Goal: Book appointment/travel/reservation

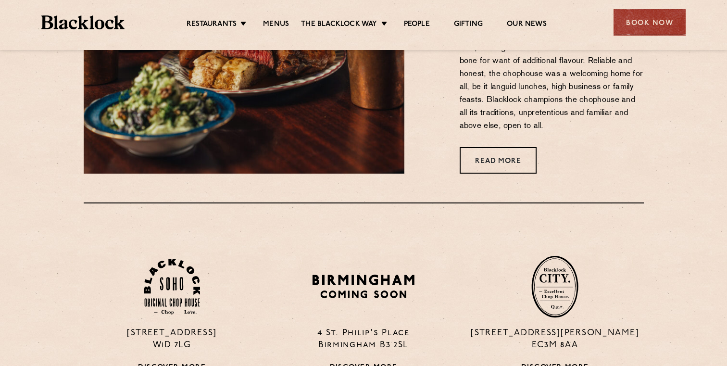
scroll to position [489, 0]
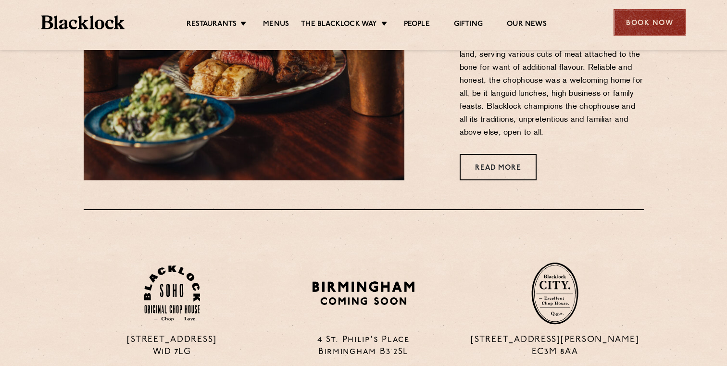
click at [641, 16] on div "Book Now" at bounding box center [650, 22] width 72 height 26
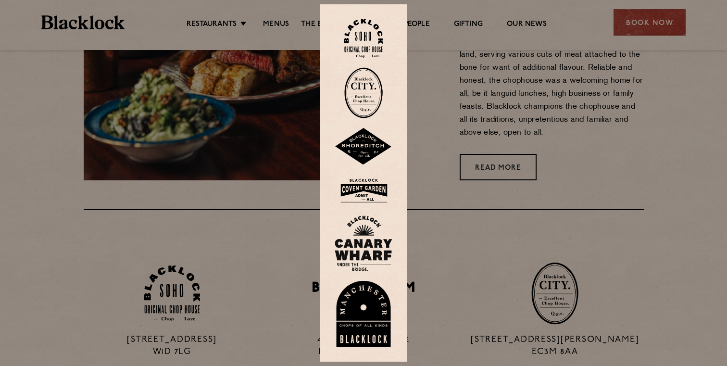
click at [464, 99] on div at bounding box center [363, 183] width 727 height 366
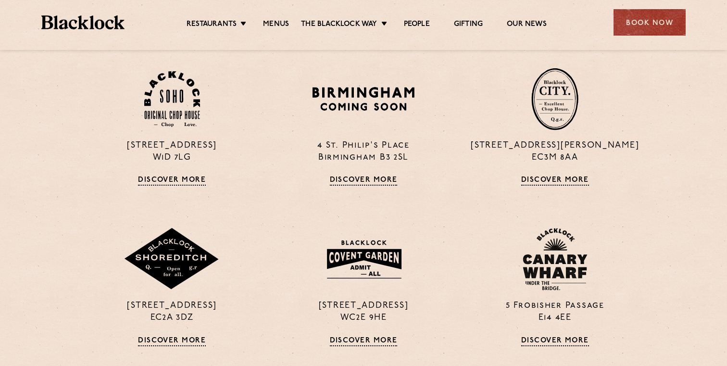
scroll to position [695, 0]
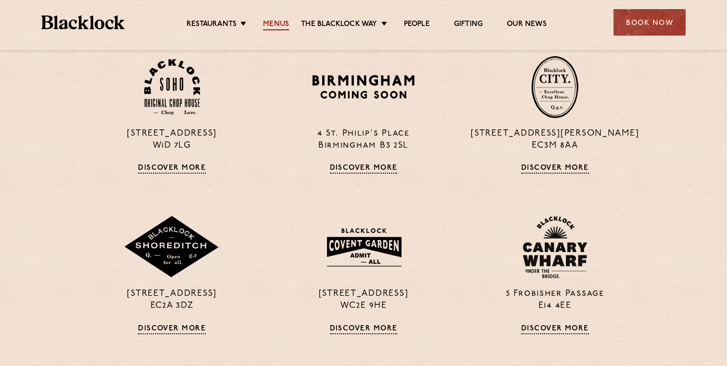
click at [275, 20] on link "Menus" at bounding box center [276, 25] width 26 height 11
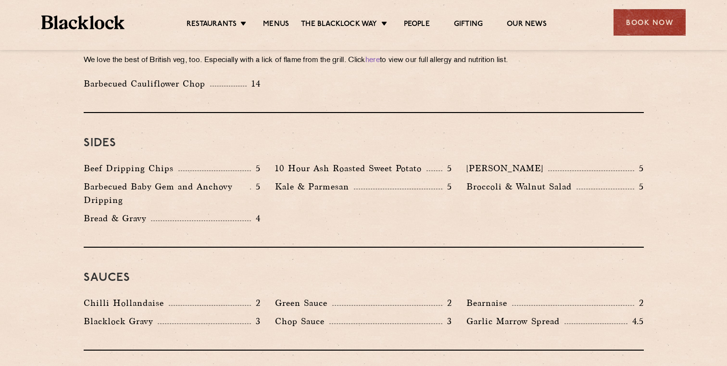
scroll to position [1418, 0]
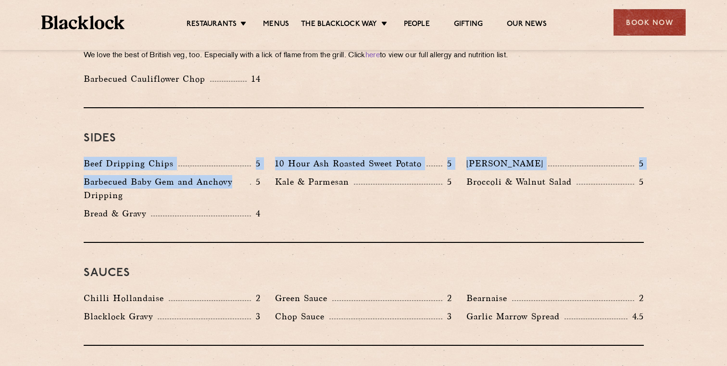
drag, startPoint x: 78, startPoint y: 139, endPoint x: 248, endPoint y: 154, distance: 170.5
click at [248, 157] on div "Beef Dripping Chips 5 10 Hour Ash Roasted Sweet Potato 5 Autumn Slaw 5 Barbecue…" at bounding box center [363, 191] width 575 height 68
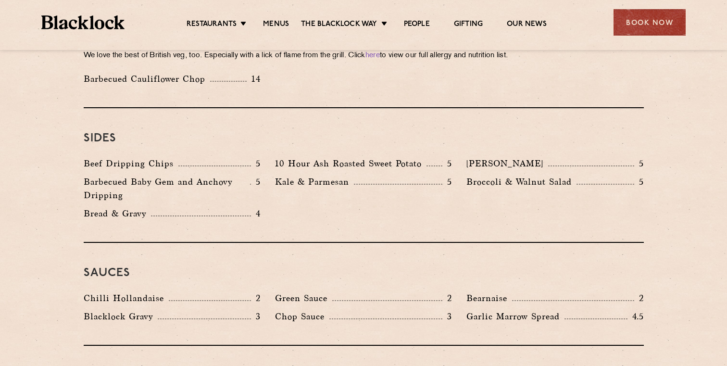
click at [248, 175] on p "Barbecued Baby Gem and Anchovy Dripping" at bounding box center [167, 188] width 166 height 27
drag, startPoint x: 85, startPoint y: 184, endPoint x: 247, endPoint y: 202, distance: 163.0
click at [247, 202] on div "Sides Beef Dripping Chips 5 10 Hour Ash Roasted Sweet Potato 5 Autumn Slaw 5 Ba…" at bounding box center [364, 175] width 560 height 135
click at [270, 190] on div "Beef Dripping Chips 5 10 Hour Ash Roasted Sweet Potato 5 Autumn Slaw 5 Barbecue…" at bounding box center [363, 191] width 575 height 68
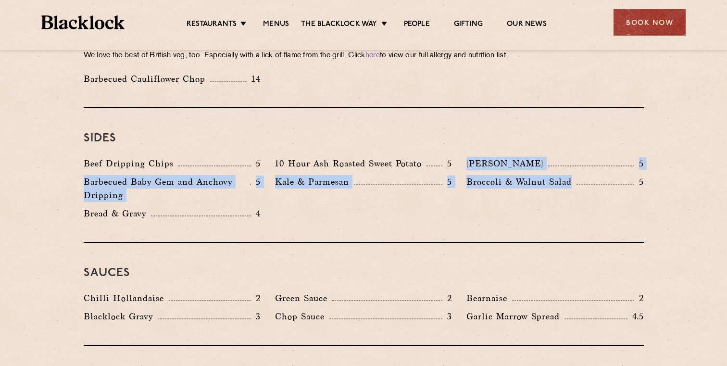
drag, startPoint x: 458, startPoint y: 137, endPoint x: 606, endPoint y: 149, distance: 148.1
click at [606, 157] on div "Beef Dripping Chips 5 10 Hour Ash Roasted Sweet Potato 5 Autumn Slaw 5 Barbecue…" at bounding box center [363, 191] width 575 height 68
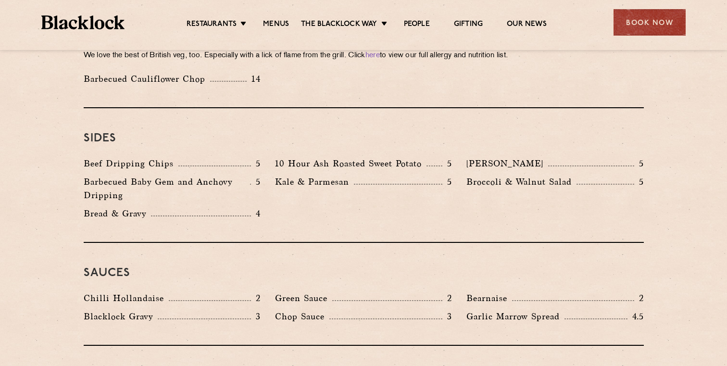
click at [603, 175] on div "Broccoli & Walnut Salad 5" at bounding box center [554, 191] width 191 height 32
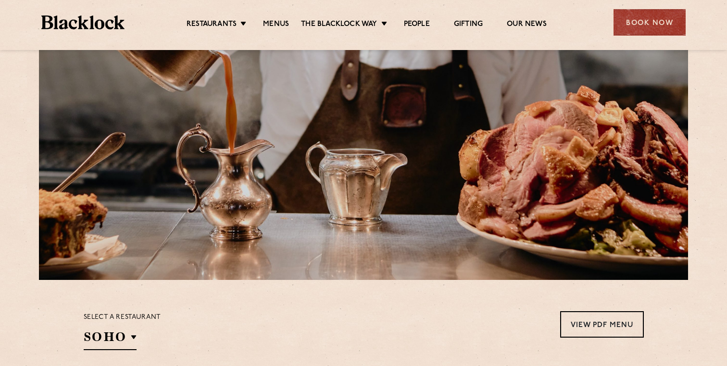
scroll to position [0, 0]
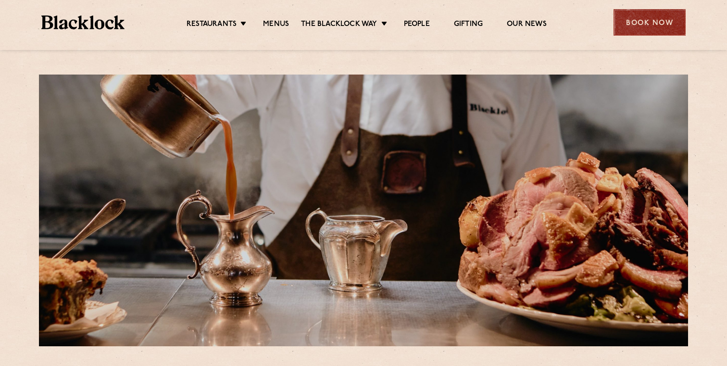
click at [659, 27] on div "Book Now" at bounding box center [650, 22] width 72 height 26
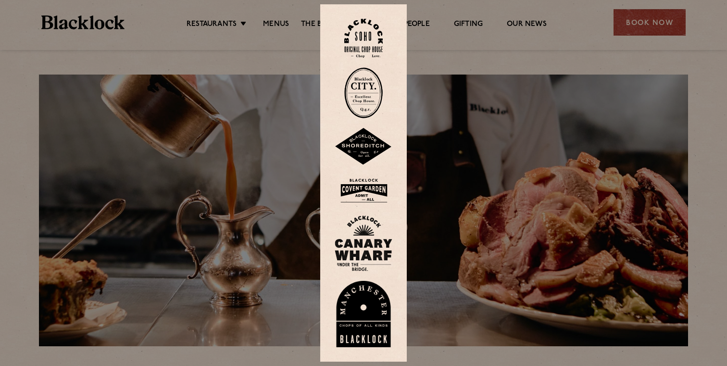
click at [371, 45] on img at bounding box center [363, 38] width 38 height 39
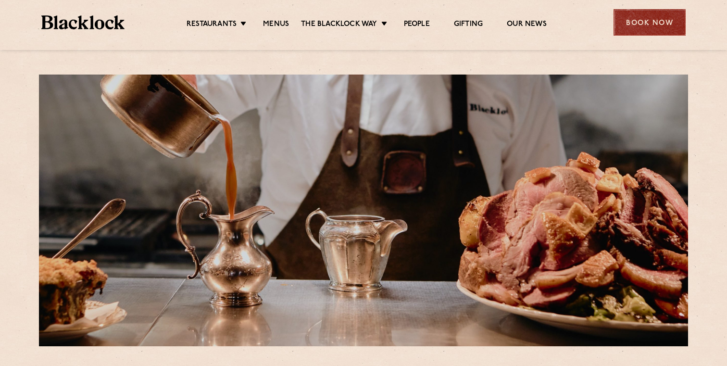
click at [657, 19] on div "Book Now" at bounding box center [650, 22] width 72 height 26
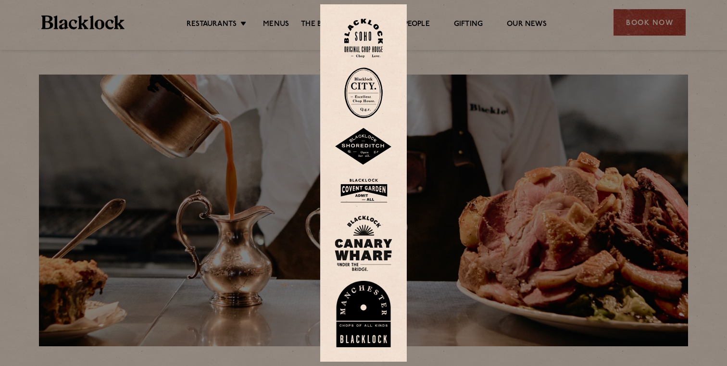
click at [373, 111] on img at bounding box center [363, 92] width 38 height 51
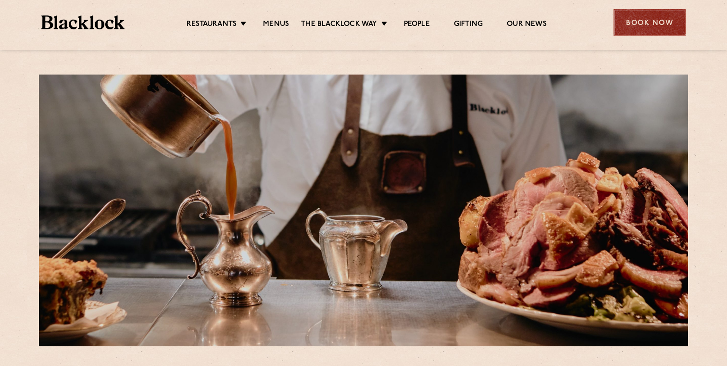
click at [652, 17] on div "Book Now" at bounding box center [650, 22] width 72 height 26
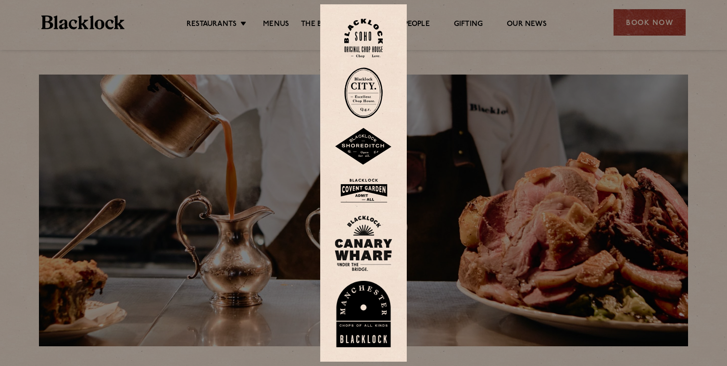
click at [373, 140] on img at bounding box center [364, 147] width 58 height 38
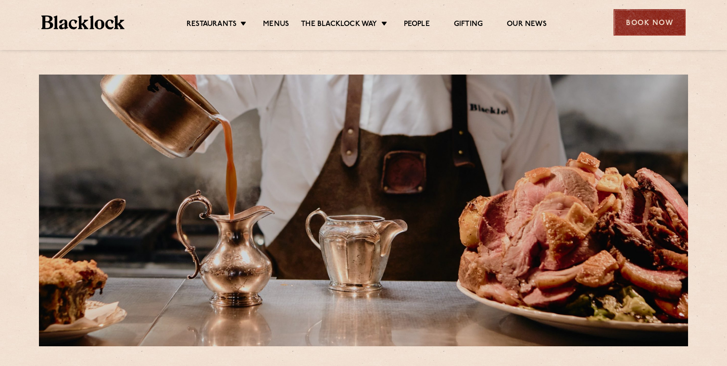
click at [648, 23] on div "Book Now" at bounding box center [650, 22] width 72 height 26
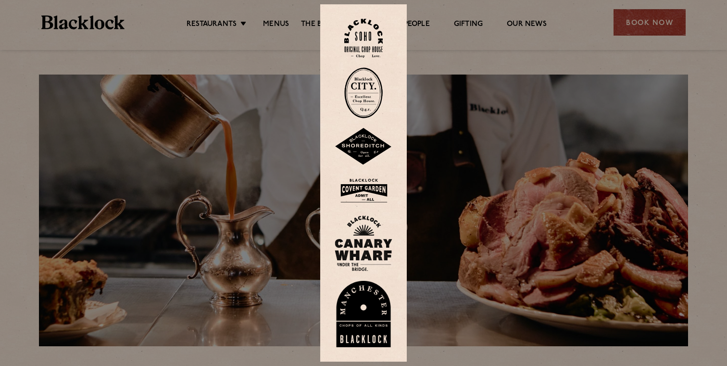
click at [365, 189] on img at bounding box center [364, 190] width 58 height 31
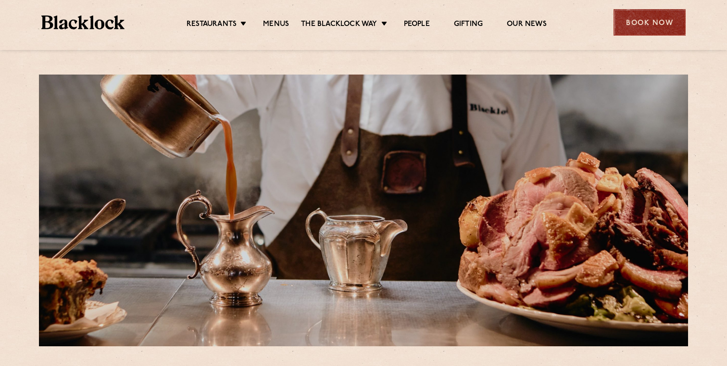
click at [647, 29] on div "Book Now" at bounding box center [650, 22] width 72 height 26
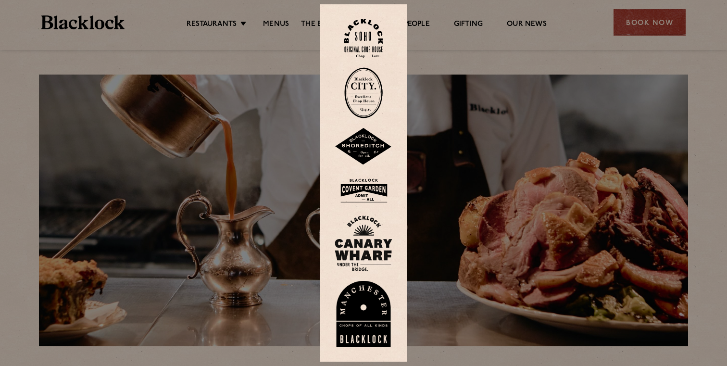
click at [370, 239] on img at bounding box center [364, 243] width 58 height 56
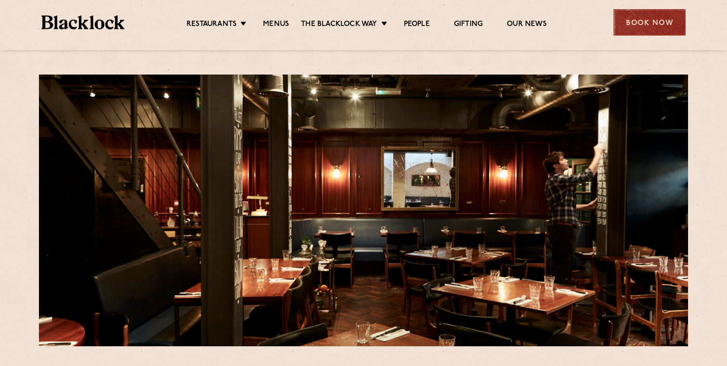
click at [640, 25] on div "Book Now" at bounding box center [650, 22] width 72 height 26
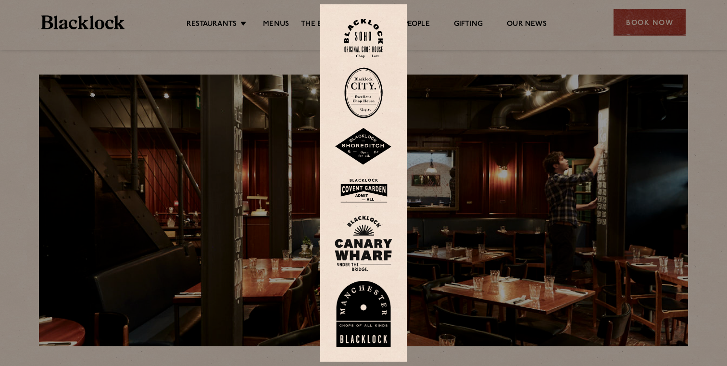
click at [492, 34] on div at bounding box center [363, 183] width 727 height 366
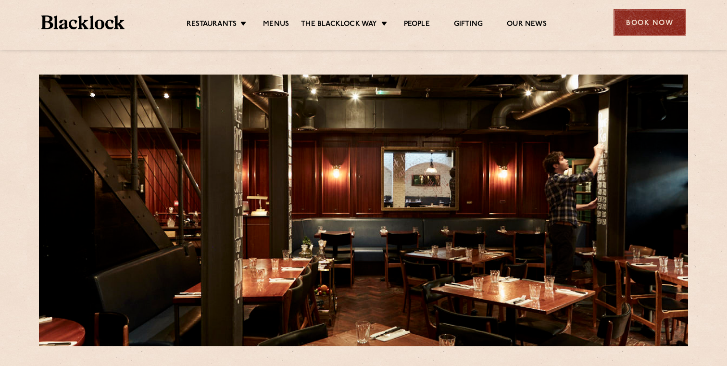
click at [652, 23] on div "Book Now" at bounding box center [650, 22] width 72 height 26
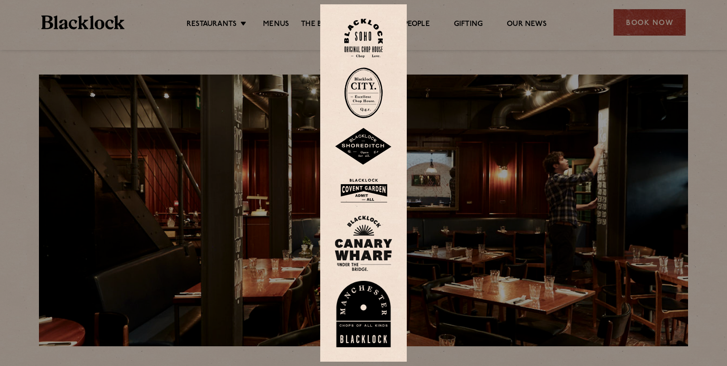
click at [365, 35] on img at bounding box center [363, 38] width 38 height 39
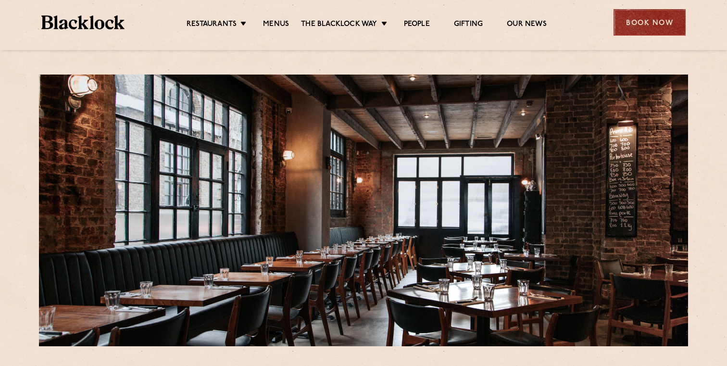
click at [638, 30] on div "Book Now" at bounding box center [650, 22] width 72 height 26
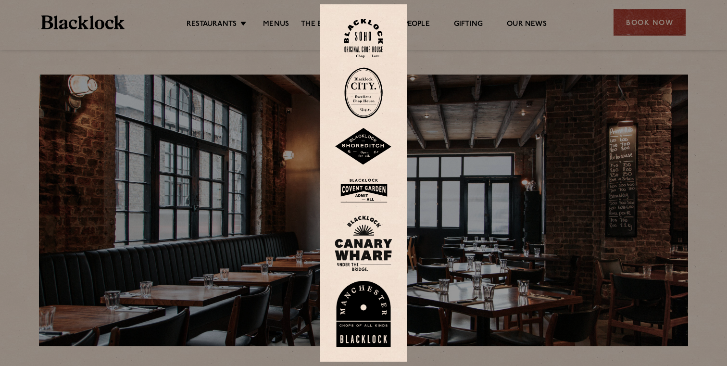
click at [496, 148] on div at bounding box center [363, 183] width 727 height 366
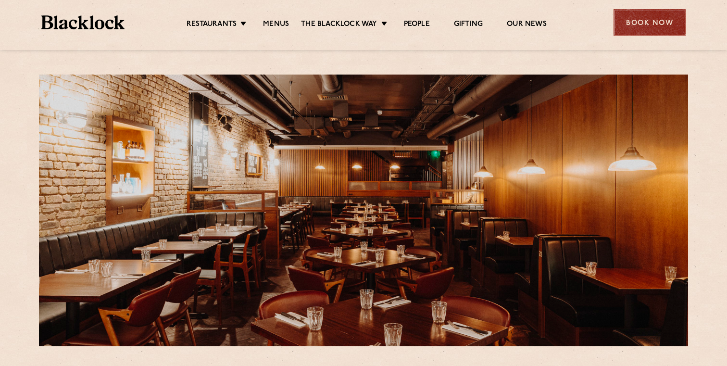
click at [660, 29] on div "Book Now" at bounding box center [650, 22] width 72 height 26
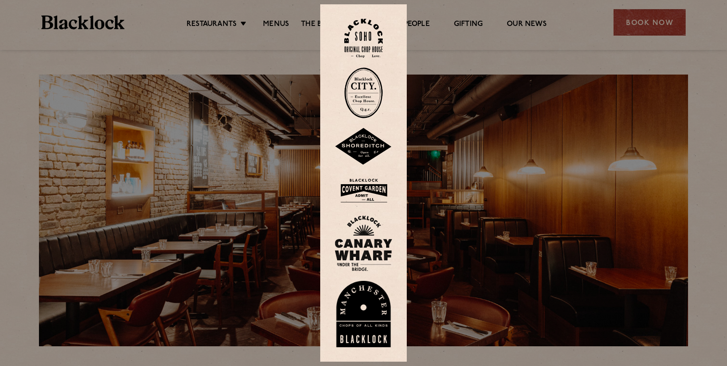
click at [484, 245] on div at bounding box center [363, 183] width 727 height 366
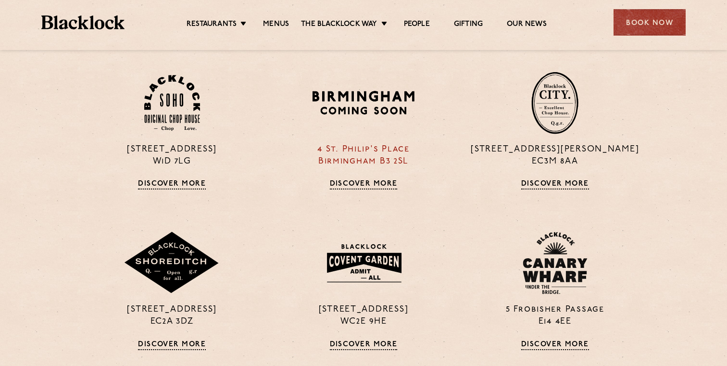
scroll to position [678, 0]
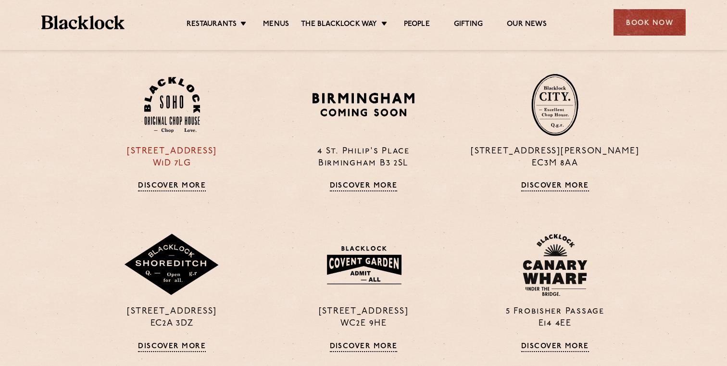
click at [195, 123] on img at bounding box center [172, 105] width 56 height 56
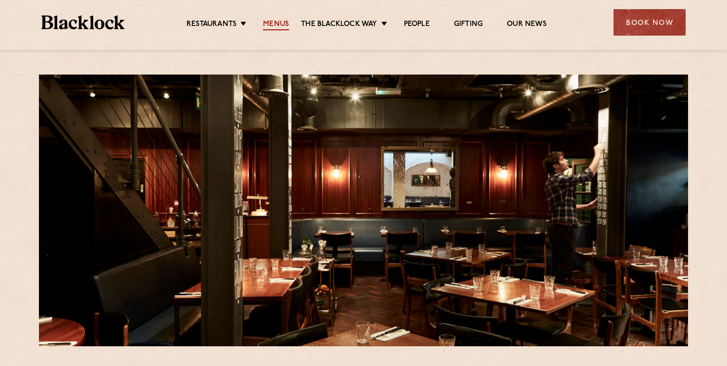
click at [273, 23] on link "Menus" at bounding box center [276, 25] width 26 height 11
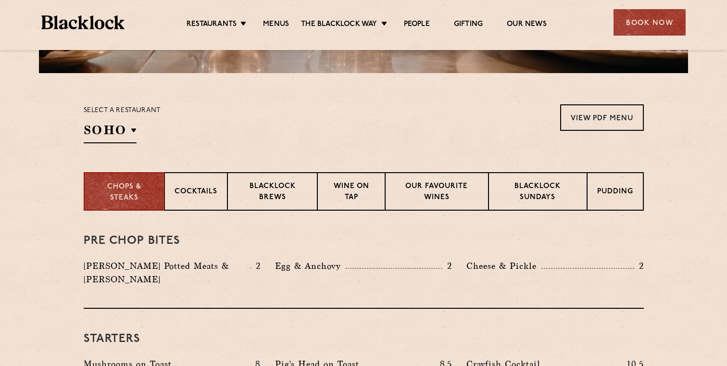
scroll to position [264, 0]
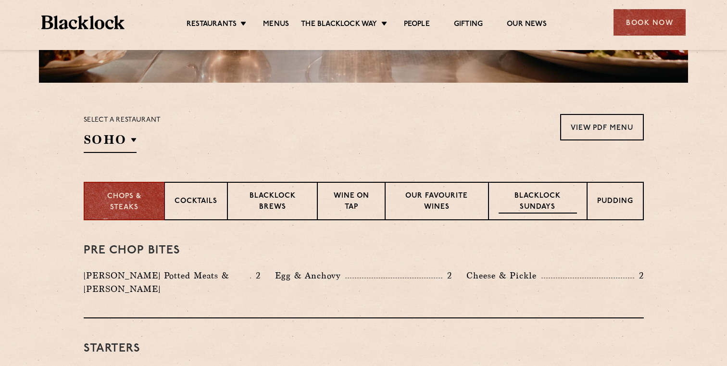
click at [530, 212] on p "Blacklock Sundays" at bounding box center [538, 202] width 78 height 23
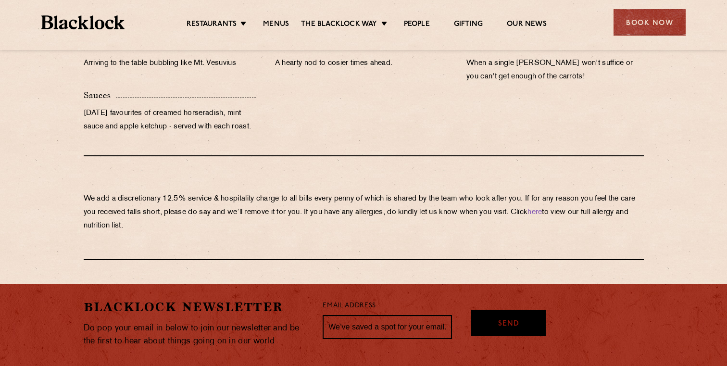
scroll to position [1003, 0]
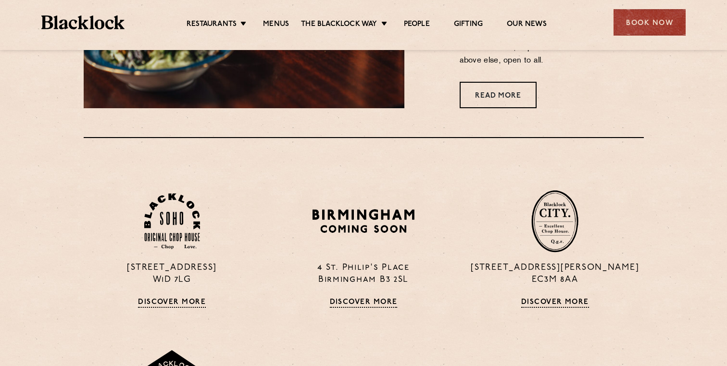
scroll to position [651, 0]
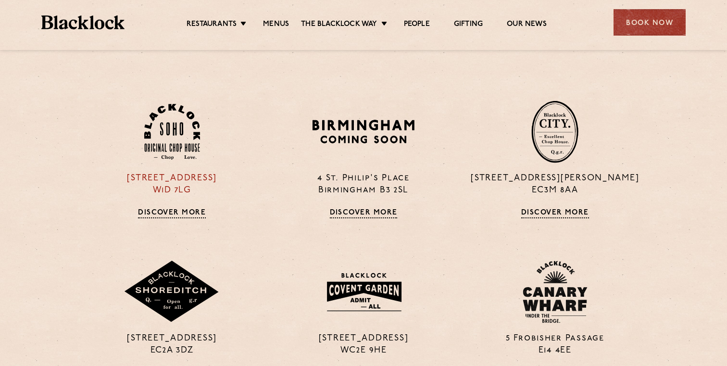
click at [178, 144] on img at bounding box center [172, 132] width 56 height 56
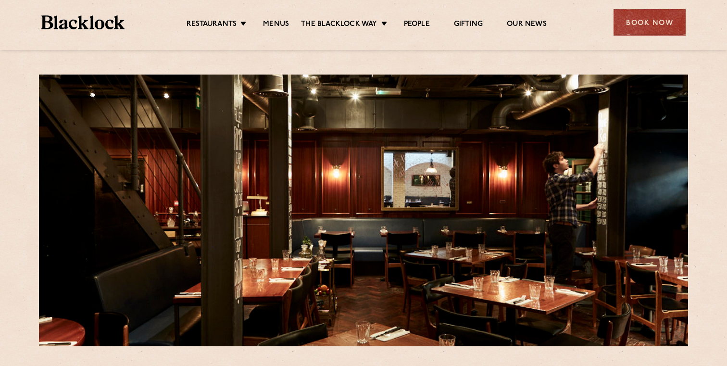
drag, startPoint x: 541, startPoint y: 66, endPoint x: 349, endPoint y: -6, distance: 205.6
